Goal: Task Accomplishment & Management: Manage account settings

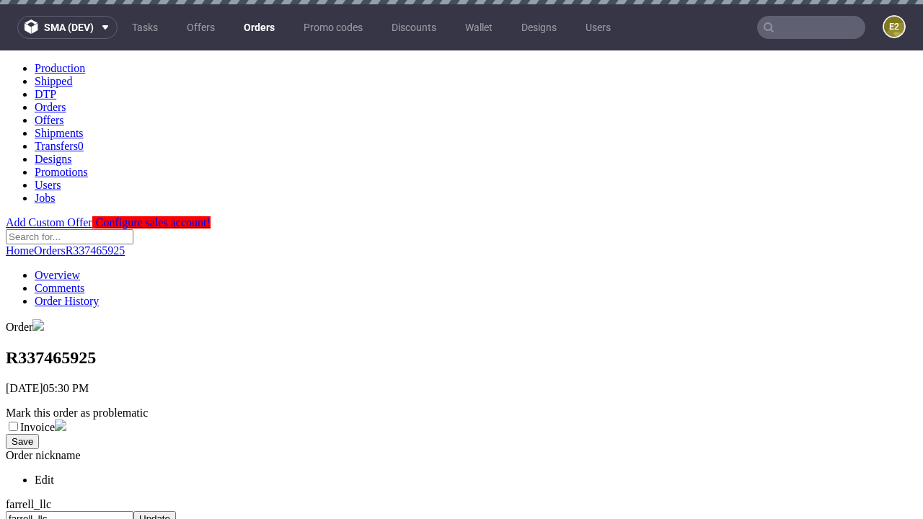
scroll to position [551, 0]
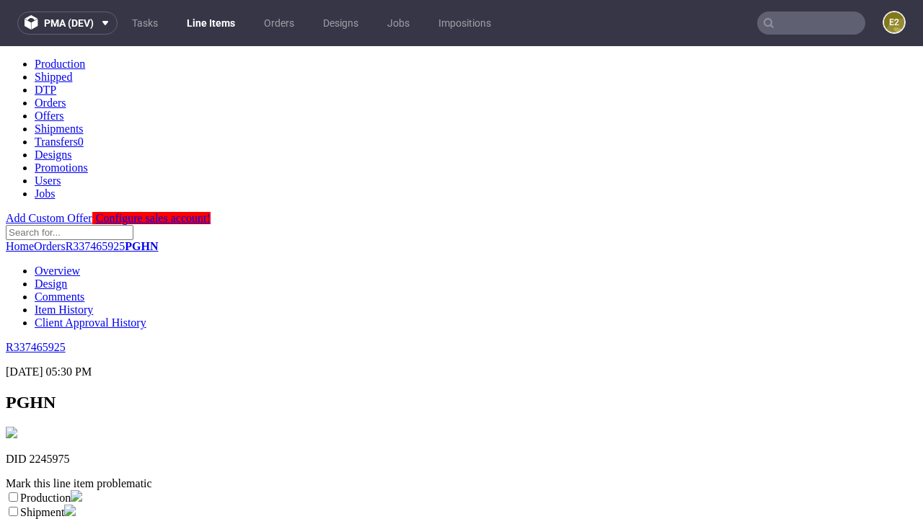
scroll to position [254, 0]
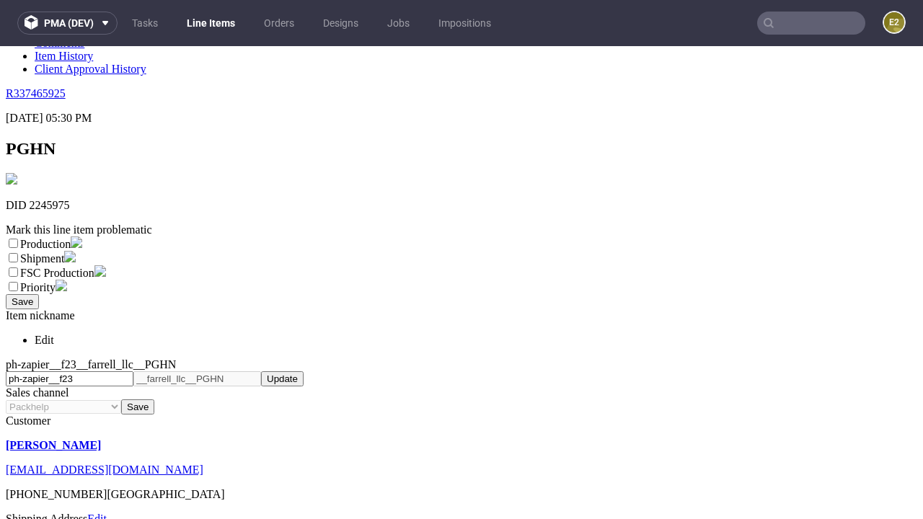
select select "dtp_ca_needed"
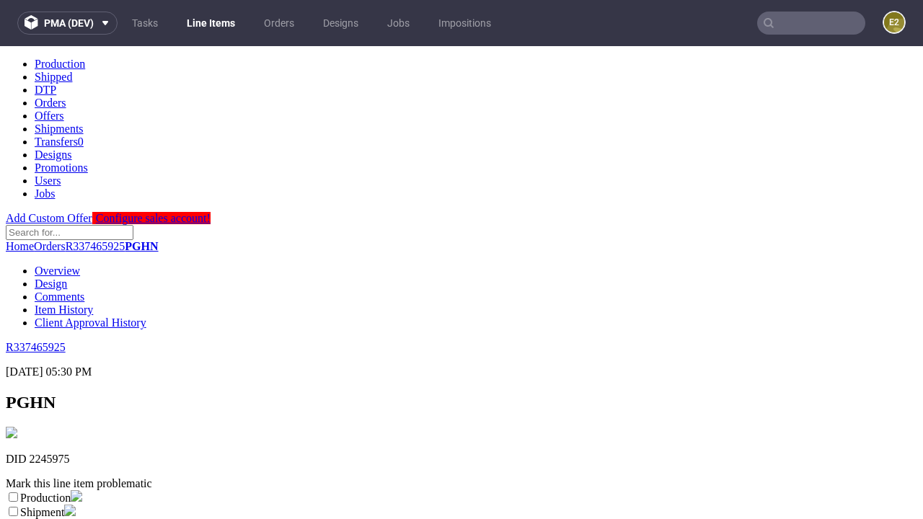
scroll to position [0, 0]
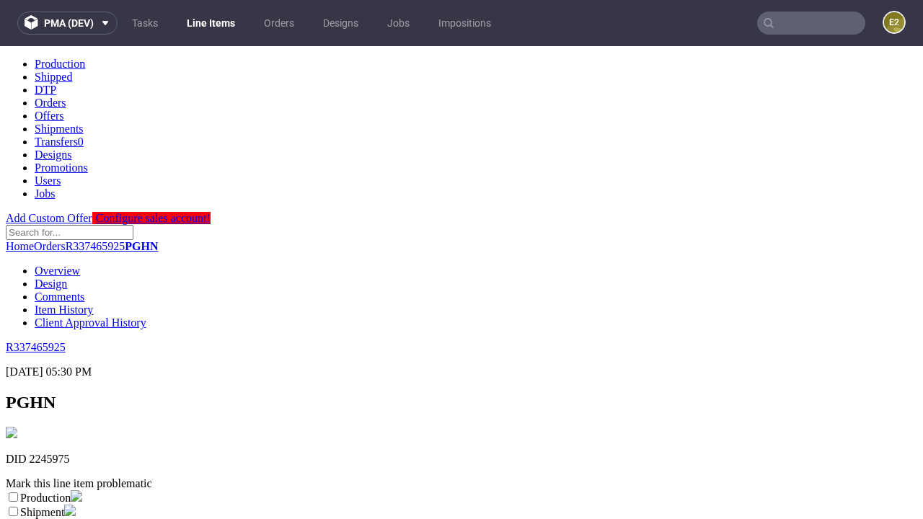
checkbox input "true"
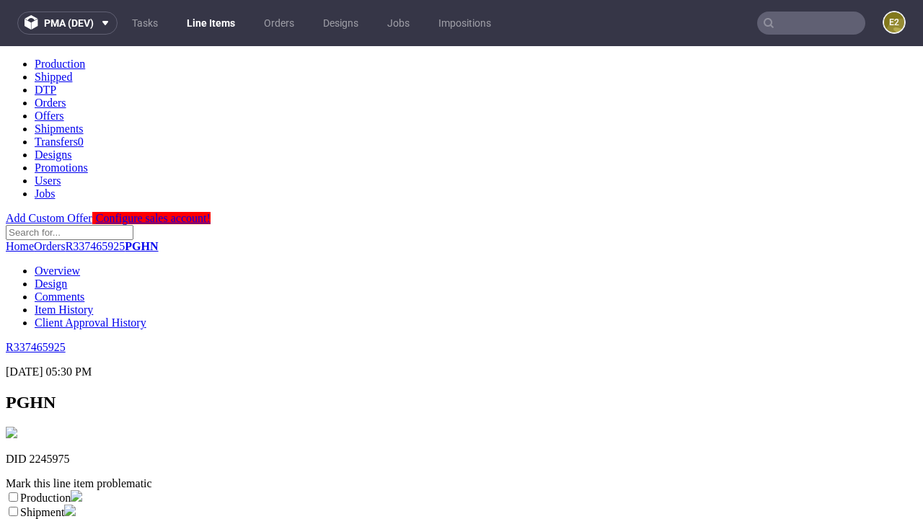
scroll to position [13, 0]
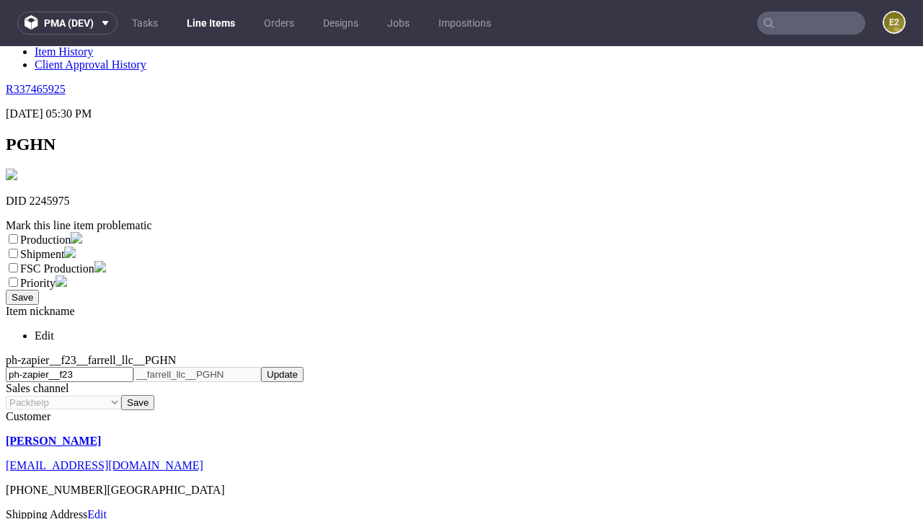
type textarea "test"
